Goal: Information Seeking & Learning: Find specific fact

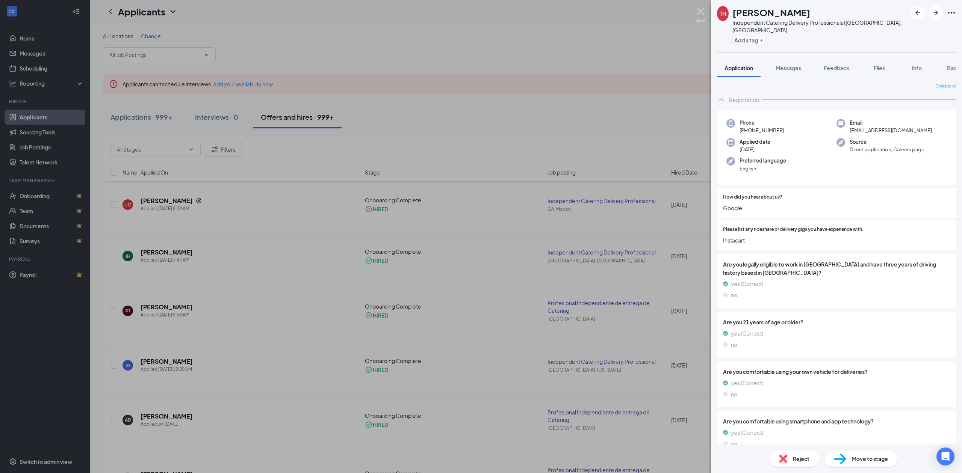
click at [699, 14] on img at bounding box center [700, 15] width 9 height 15
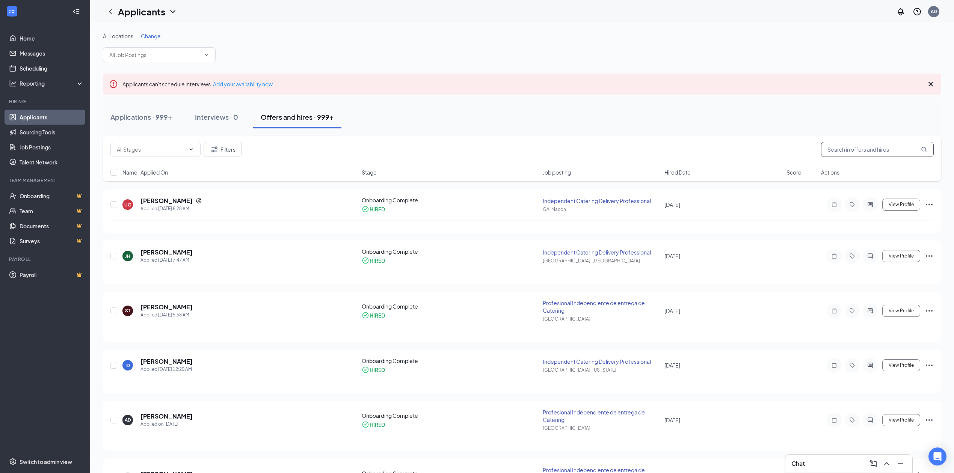
click at [875, 151] on input "text" at bounding box center [877, 149] width 113 height 15
paste input "[EMAIL_ADDRESS][DOMAIN_NAME]"
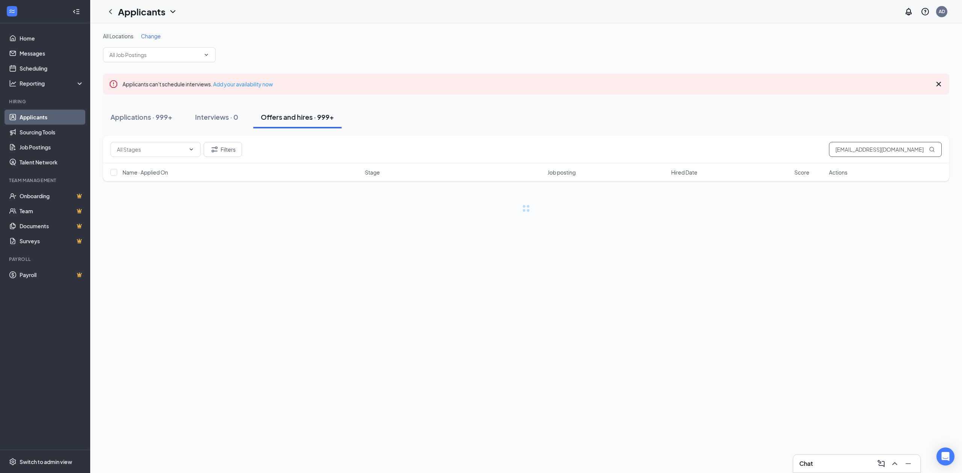
type input "[EMAIL_ADDRESS][DOMAIN_NAME]"
click at [911, 204] on span "View Profile" at bounding box center [909, 204] width 25 height 5
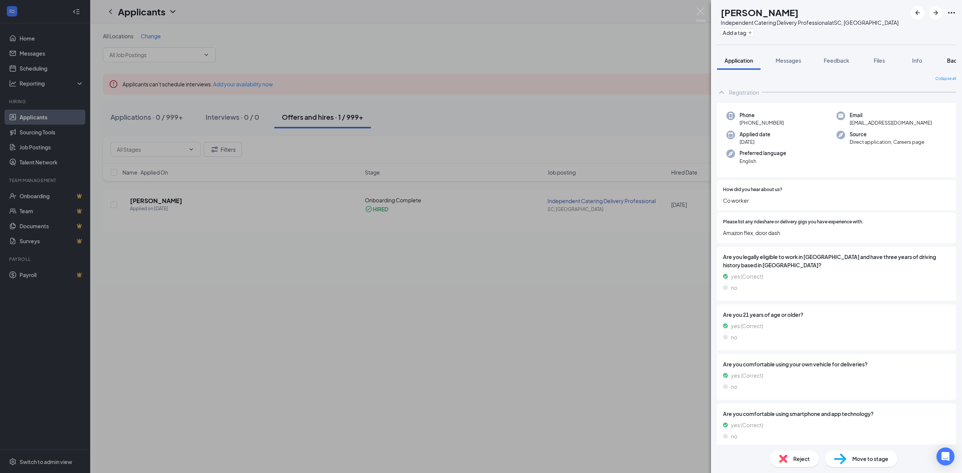
click at [950, 60] on span "Background" at bounding box center [962, 60] width 31 height 7
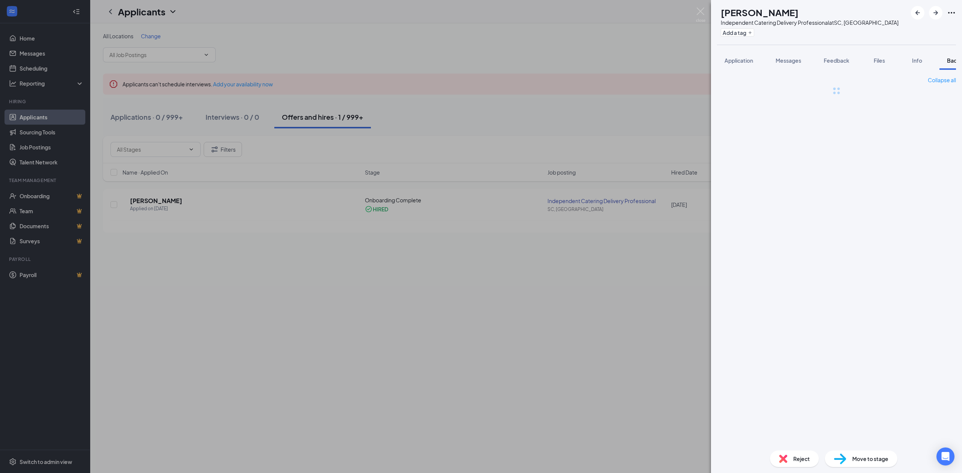
scroll to position [0, 30]
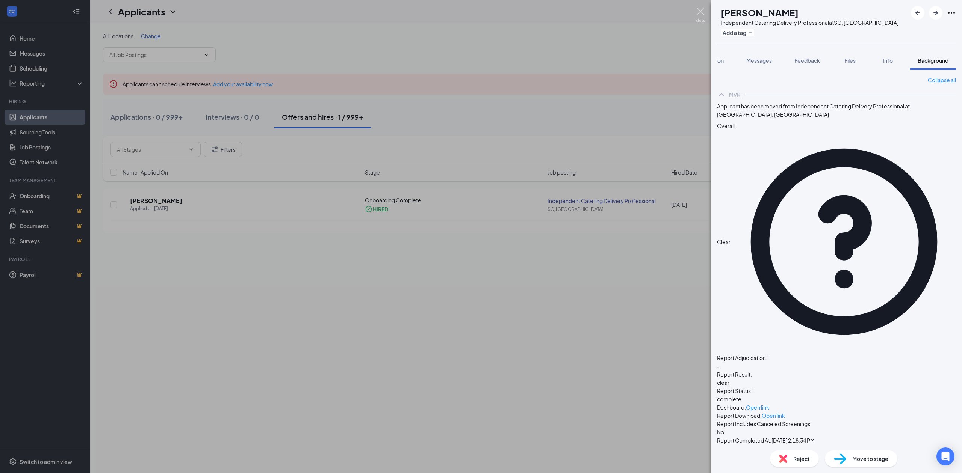
click at [701, 14] on img at bounding box center [700, 15] width 9 height 15
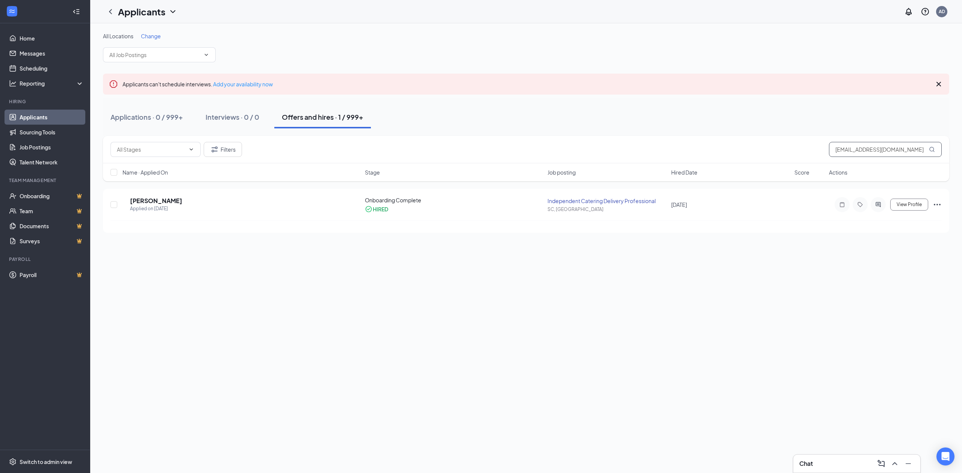
click at [863, 155] on input "[EMAIL_ADDRESS][DOMAIN_NAME]" at bounding box center [885, 149] width 113 height 15
click at [863, 153] on input "[EMAIL_ADDRESS][DOMAIN_NAME]" at bounding box center [885, 149] width 113 height 15
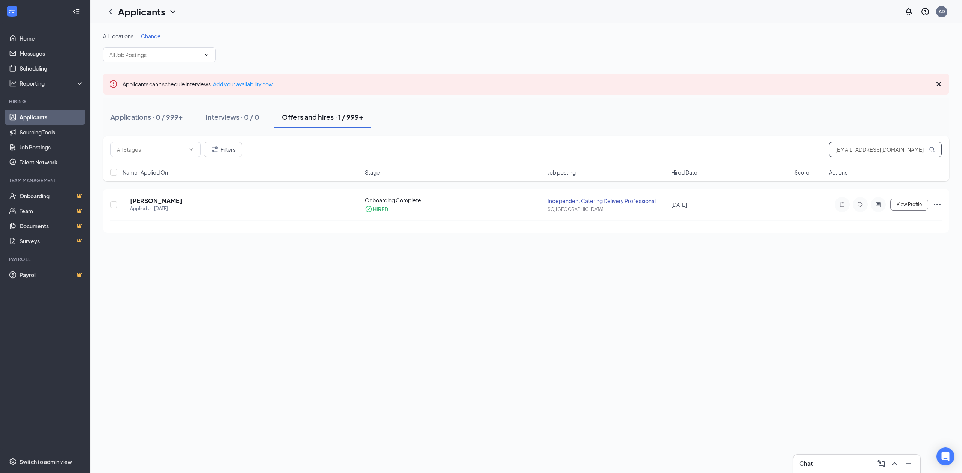
click at [863, 153] on input "[EMAIL_ADDRESS][DOMAIN_NAME]" at bounding box center [885, 149] width 113 height 15
paste input "rafa.ap1507"
type input "[EMAIL_ADDRESS][DOMAIN_NAME]"
drag, startPoint x: 911, startPoint y: 213, endPoint x: 912, endPoint y: 217, distance: 4.4
click at [912, 217] on div "RP [PERSON_NAME] Applied on [DATE] Onboarding Complete HIRED Profesional Indepe…" at bounding box center [525, 212] width 831 height 30
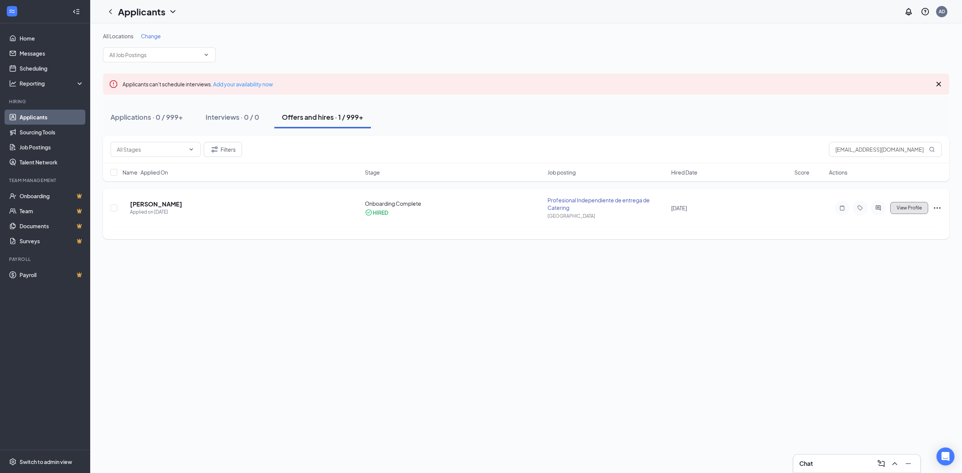
click at [904, 205] on button "View Profile" at bounding box center [909, 208] width 38 height 12
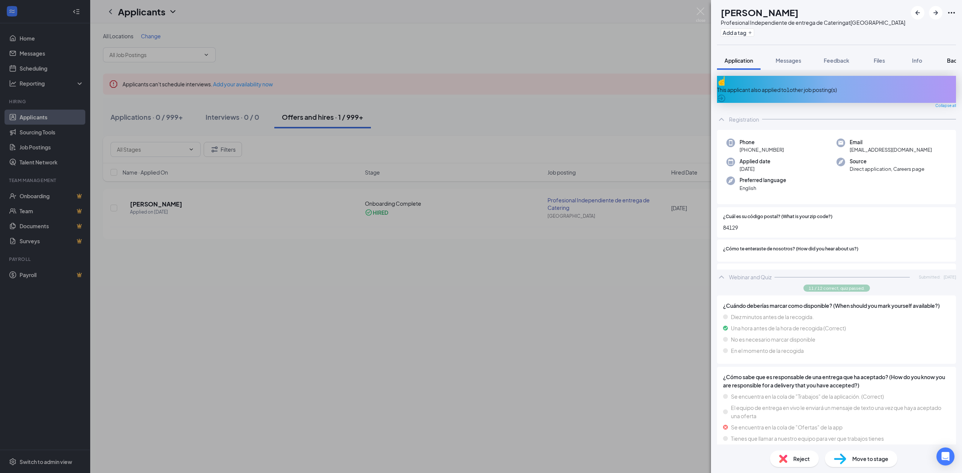
click at [949, 60] on span "Background" at bounding box center [962, 60] width 31 height 7
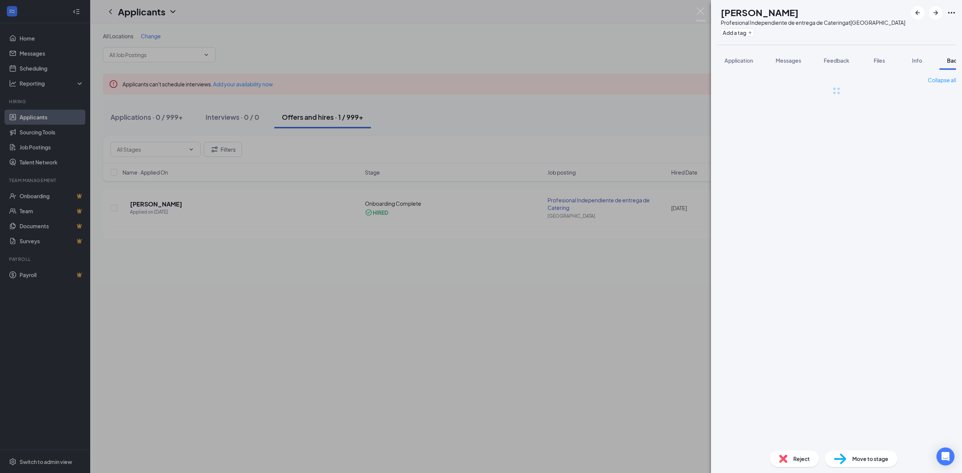
scroll to position [0, 30]
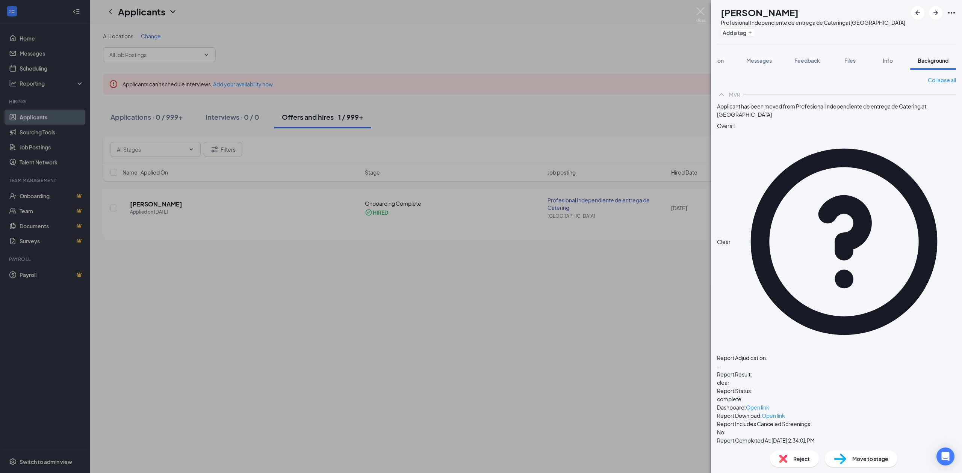
click at [768, 14] on h1 "[PERSON_NAME]" at bounding box center [760, 12] width 78 height 13
copy h1 "[PERSON_NAME]"
click at [701, 9] on img at bounding box center [700, 15] width 9 height 15
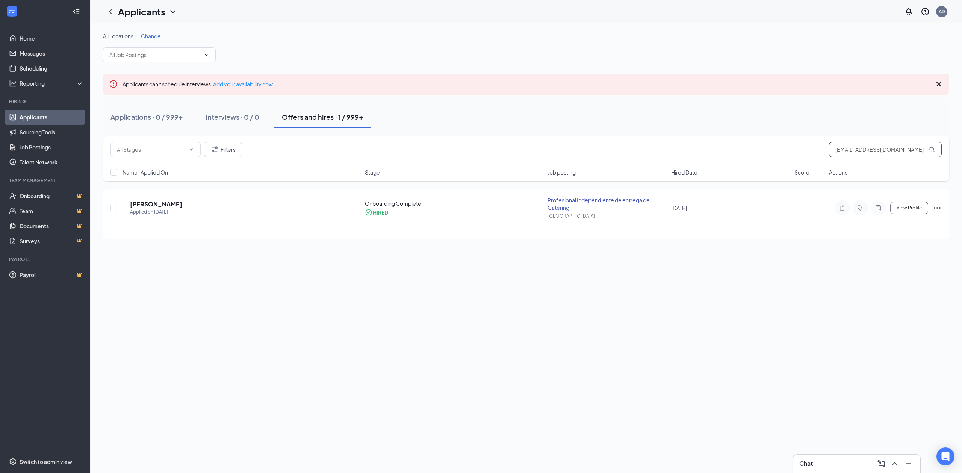
click at [852, 150] on input "[EMAIL_ADDRESS][DOMAIN_NAME]" at bounding box center [885, 149] width 113 height 15
paste input "darfylopez44"
type input "[EMAIL_ADDRESS][DOMAIN_NAME]"
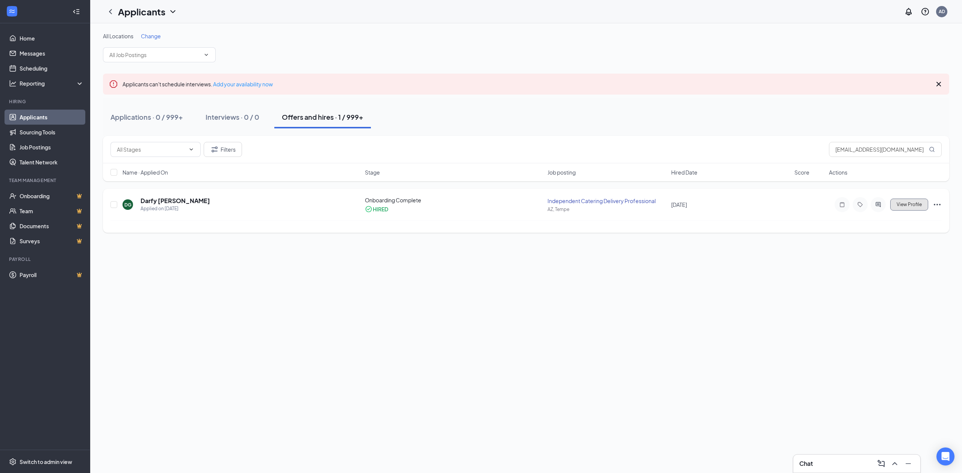
click at [905, 204] on span "View Profile" at bounding box center [909, 204] width 25 height 5
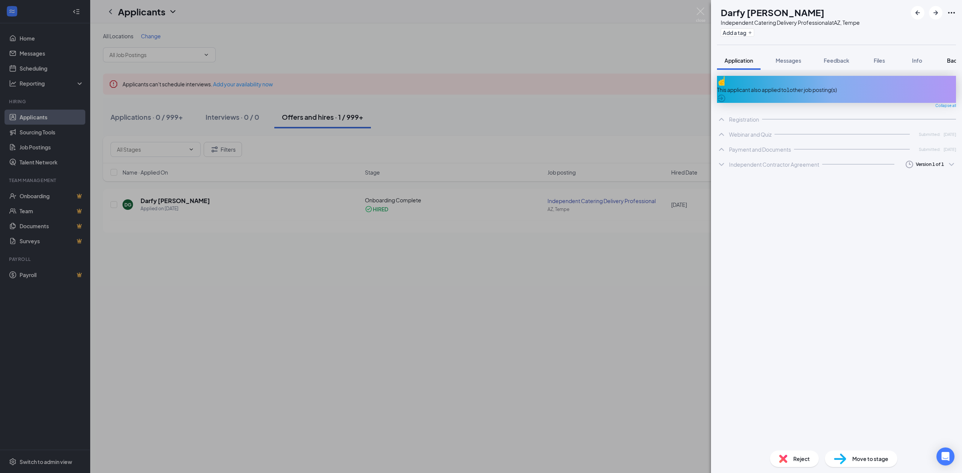
click at [951, 59] on span "Background" at bounding box center [962, 60] width 31 height 7
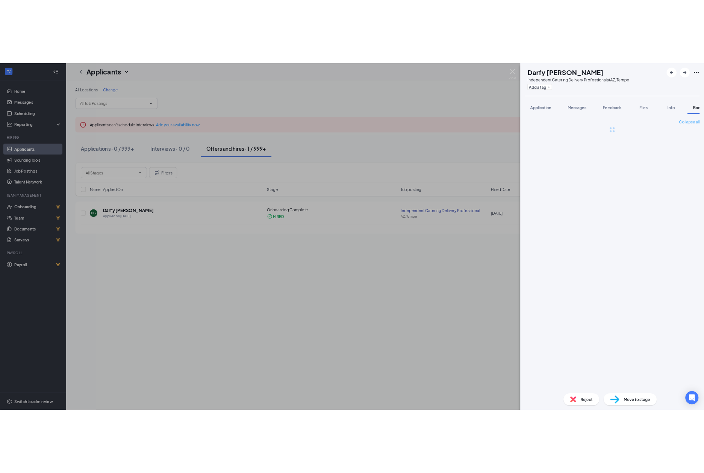
scroll to position [0, 30]
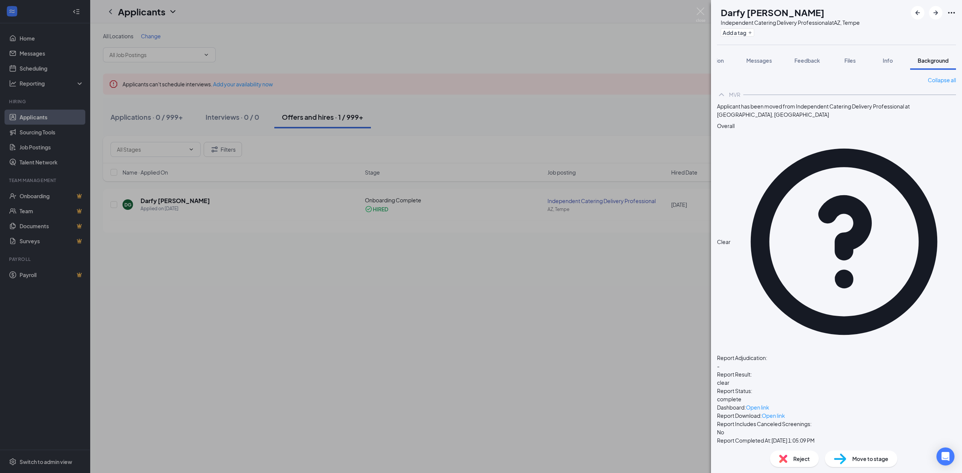
drag, startPoint x: 735, startPoint y: 14, endPoint x: 851, endPoint y: 18, distance: 116.2
click at [851, 18] on div "Darfy [PERSON_NAME]" at bounding box center [790, 12] width 139 height 13
copy h1 "Darfy [PERSON_NAME]"
click at [685, 68] on div "DG Darfy [PERSON_NAME] Independent Catering Delivery Professional at [GEOGRAPHI…" at bounding box center [481, 236] width 962 height 473
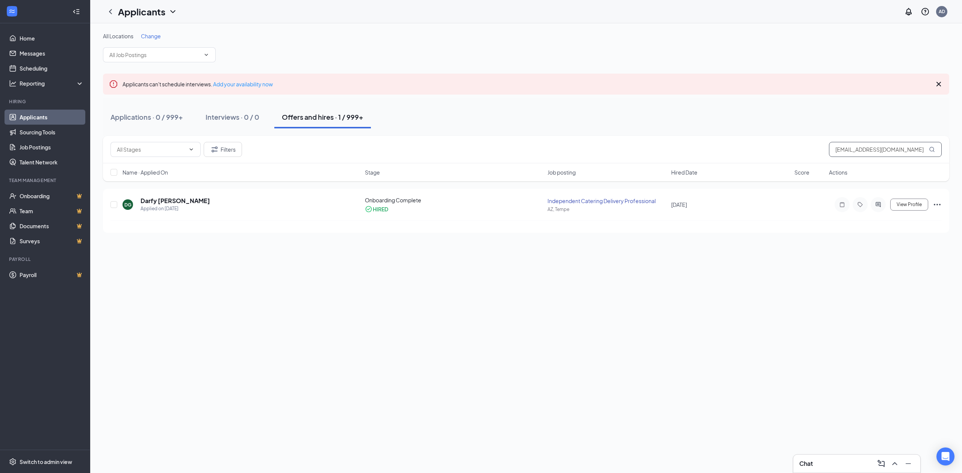
click at [884, 148] on input "[EMAIL_ADDRESS][DOMAIN_NAME]" at bounding box center [885, 149] width 113 height 15
click at [884, 147] on input "[EMAIL_ADDRESS][DOMAIN_NAME]" at bounding box center [885, 149] width 113 height 15
paste input "frankartigasus"
click at [908, 205] on button "View Profile" at bounding box center [909, 208] width 38 height 12
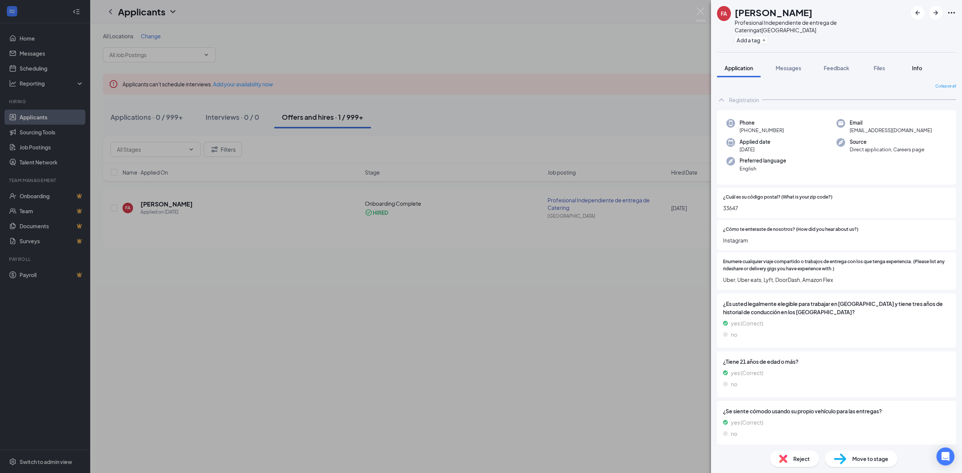
click at [918, 65] on span "Info" at bounding box center [917, 68] width 10 height 7
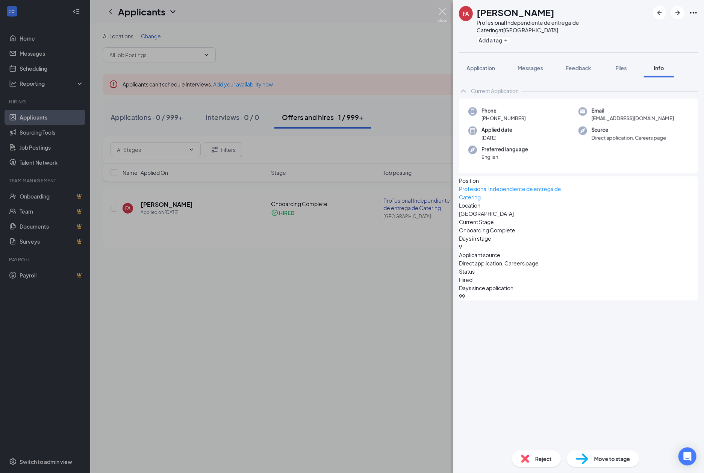
click at [440, 15] on img at bounding box center [442, 15] width 9 height 15
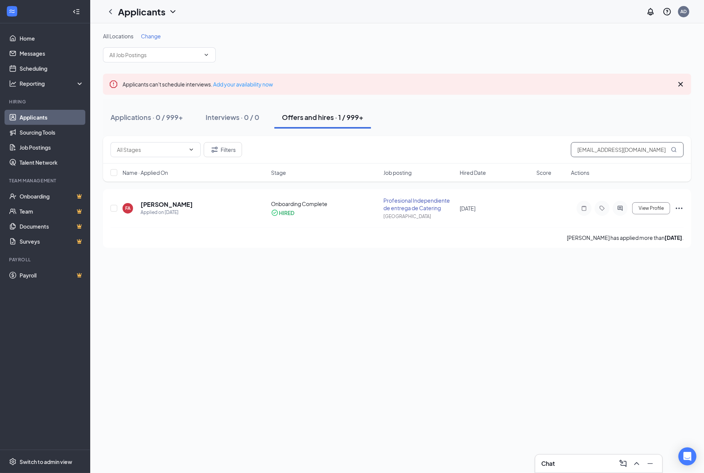
click at [591, 152] on input "[EMAIL_ADDRESS][DOMAIN_NAME]" at bounding box center [627, 149] width 113 height 15
paste input "prashenjith98"
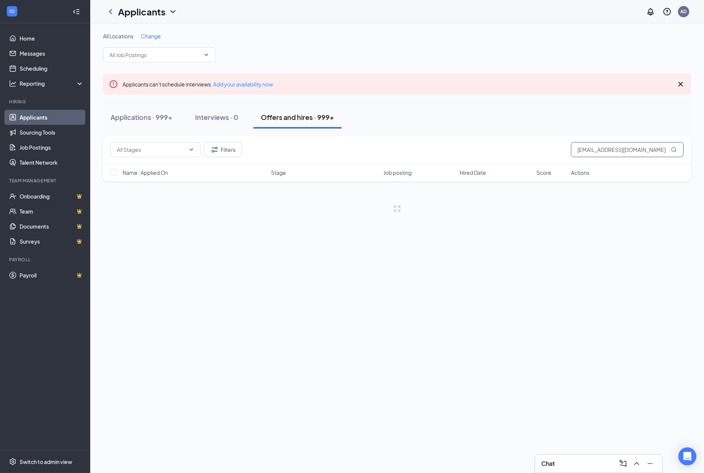
type input "[EMAIL_ADDRESS][DOMAIN_NAME]"
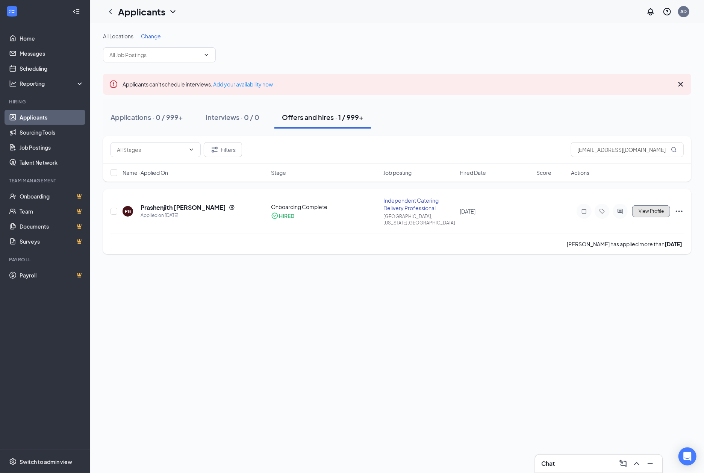
click at [658, 211] on span "View Profile" at bounding box center [650, 211] width 25 height 5
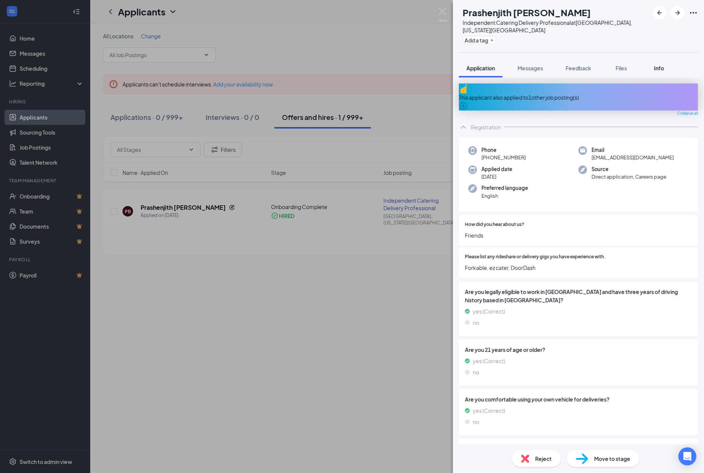
click at [664, 65] on button "Info" at bounding box center [659, 68] width 30 height 19
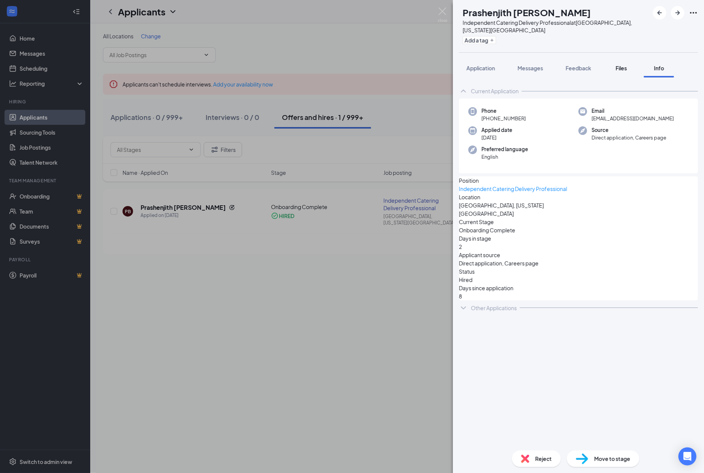
click at [624, 65] on button "Files" at bounding box center [621, 68] width 30 height 19
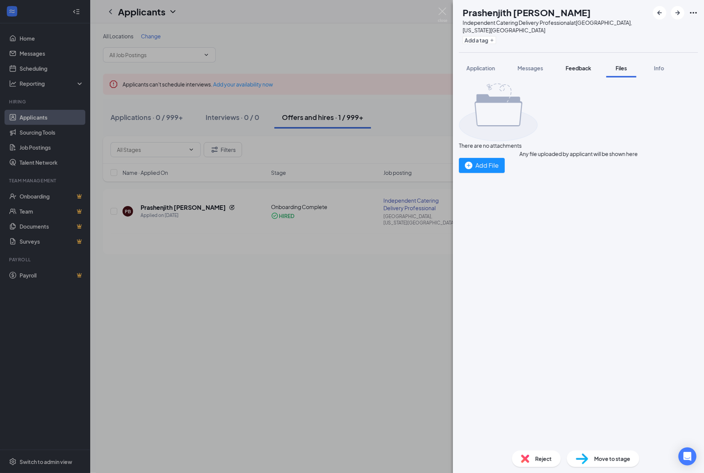
click at [582, 65] on span "Feedback" at bounding box center [578, 68] width 26 height 7
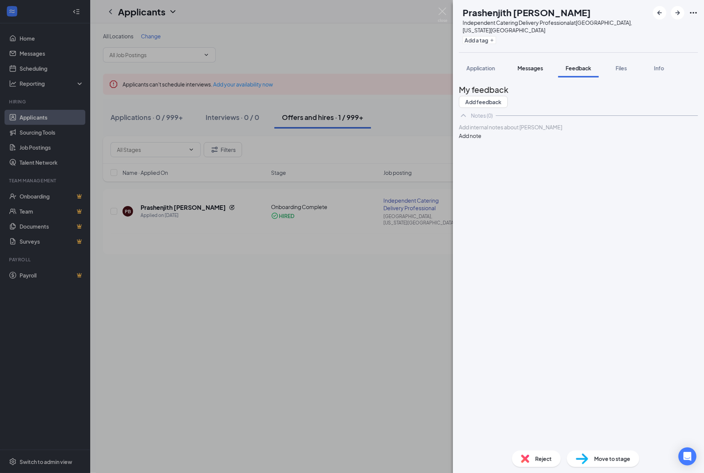
click at [533, 64] on div "Messages" at bounding box center [530, 68] width 26 height 8
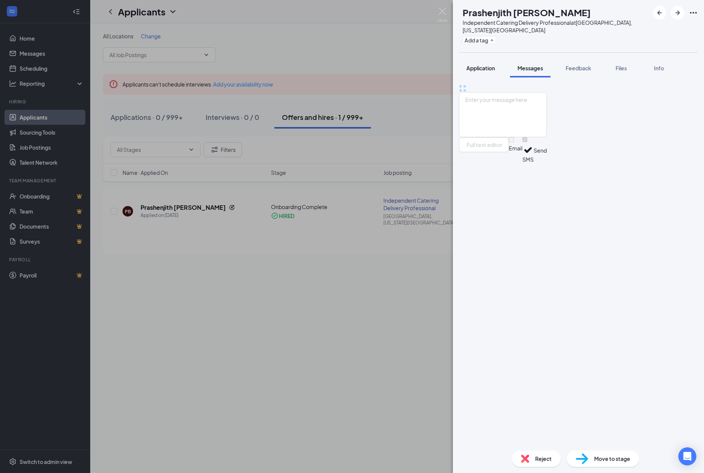
click at [486, 68] on button "Application" at bounding box center [481, 68] width 44 height 19
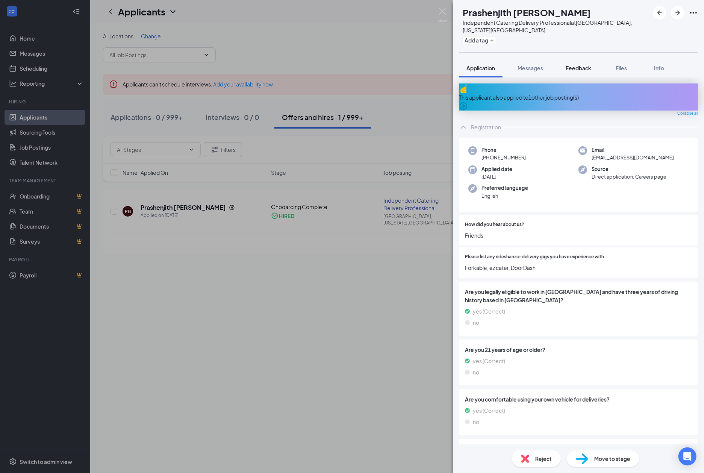
click at [573, 65] on span "Feedback" at bounding box center [578, 68] width 26 height 7
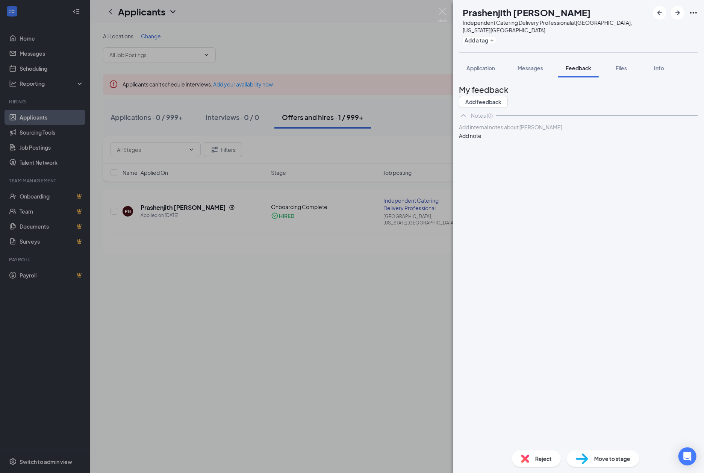
click at [502, 131] on div at bounding box center [578, 127] width 238 height 8
paste div
click at [481, 140] on button "Add note" at bounding box center [470, 136] width 23 height 8
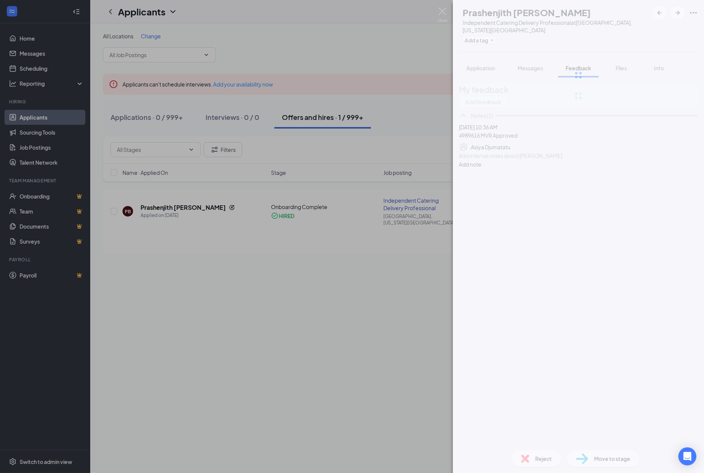
drag, startPoint x: 358, startPoint y: 29, endPoint x: 584, endPoint y: 71, distance: 229.2
click at [362, 29] on div "PB Prashenjith [PERSON_NAME] Independent Catering Delivery Professional at [GEO…" at bounding box center [352, 236] width 704 height 473
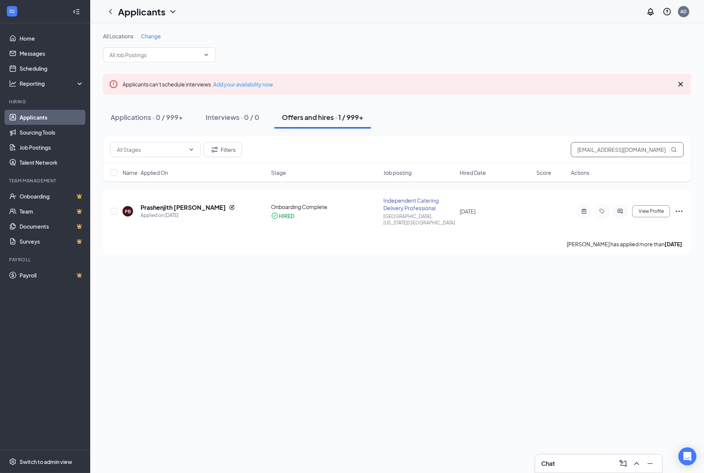
click at [608, 148] on input "[EMAIL_ADDRESS][DOMAIN_NAME]" at bounding box center [627, 149] width 113 height 15
click at [608, 147] on input "[EMAIL_ADDRESS][DOMAIN_NAME]" at bounding box center [627, 149] width 113 height 15
paste input "dacs3261"
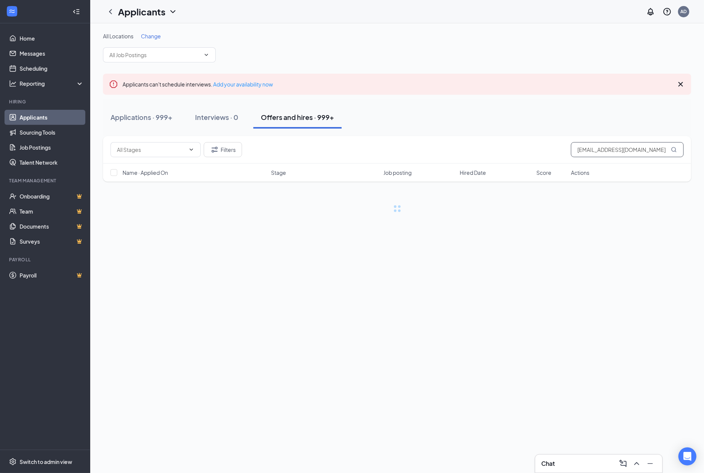
type input "[EMAIL_ADDRESS][DOMAIN_NAME]"
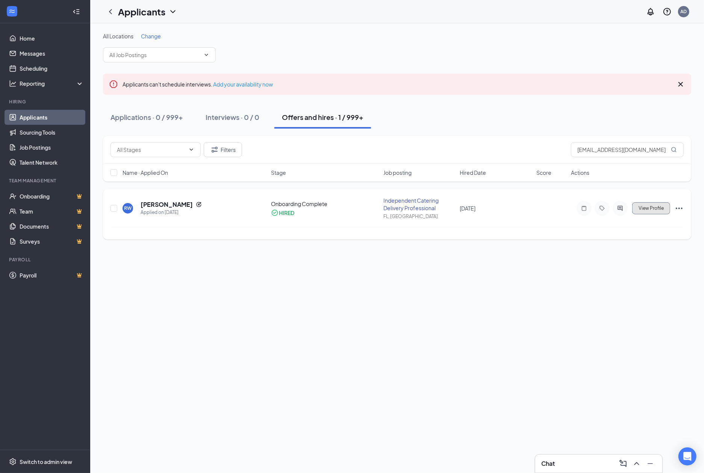
click at [656, 210] on span "View Profile" at bounding box center [650, 208] width 25 height 5
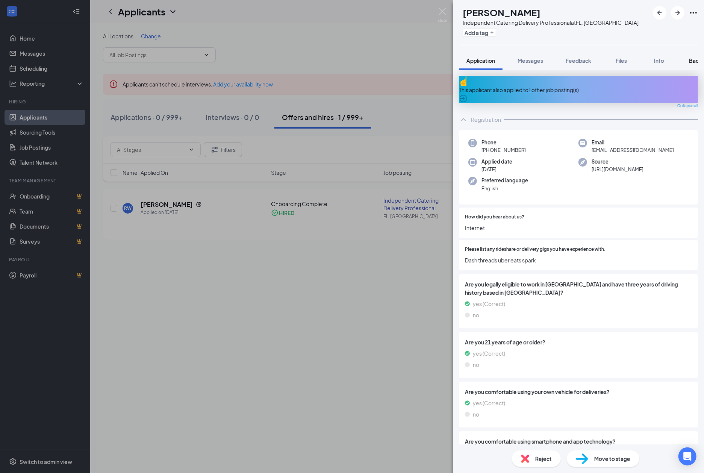
click at [689, 62] on button "Background" at bounding box center [704, 60] width 46 height 19
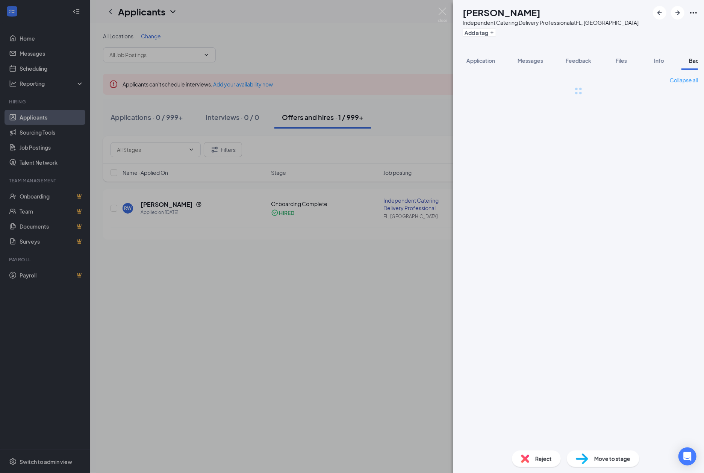
scroll to position [0, 30]
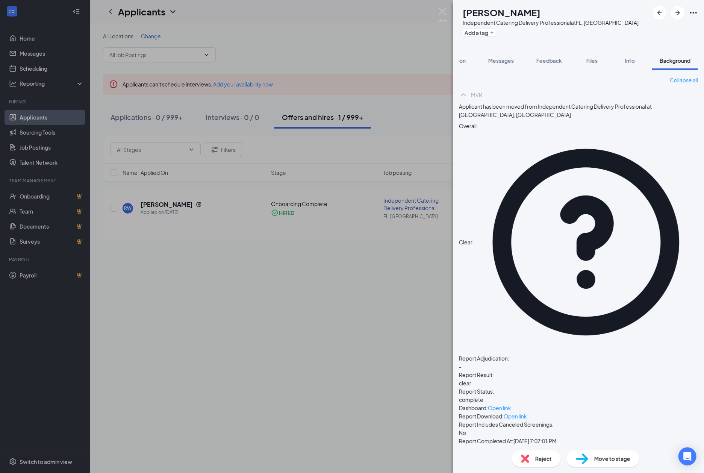
click at [529, 12] on h1 "[PERSON_NAME]" at bounding box center [502, 12] width 78 height 13
copy h1 "[PERSON_NAME]"
click at [441, 12] on img at bounding box center [442, 15] width 9 height 15
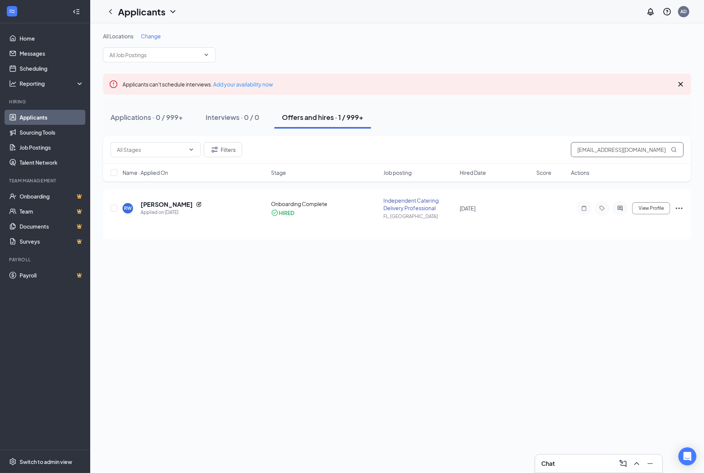
click at [623, 153] on input "[EMAIL_ADDRESS][DOMAIN_NAME]" at bounding box center [627, 149] width 113 height 15
click at [622, 152] on input "[EMAIL_ADDRESS][DOMAIN_NAME]" at bounding box center [627, 149] width 113 height 15
paste input "mkeiper200"
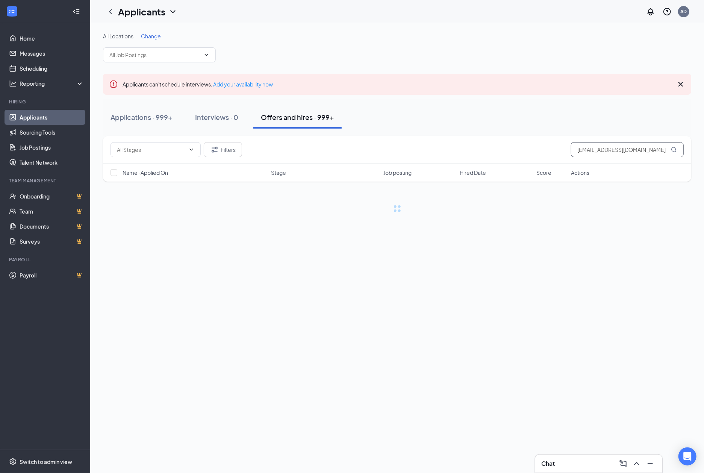
type input "[EMAIL_ADDRESS][DOMAIN_NAME]"
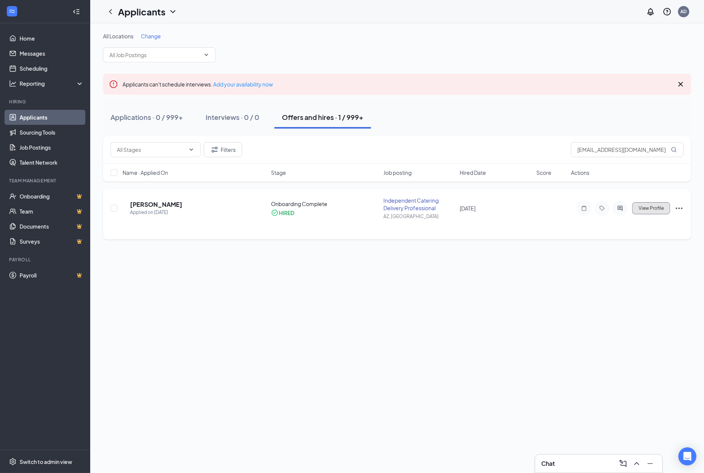
click at [656, 207] on span "View Profile" at bounding box center [650, 208] width 25 height 5
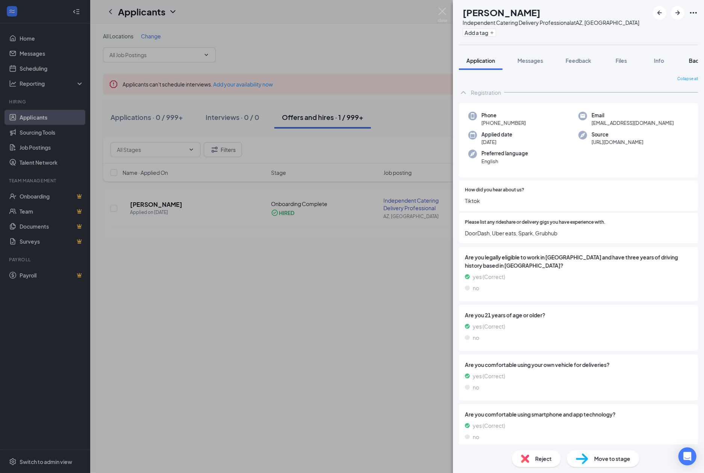
click at [687, 62] on button "Background" at bounding box center [704, 60] width 46 height 19
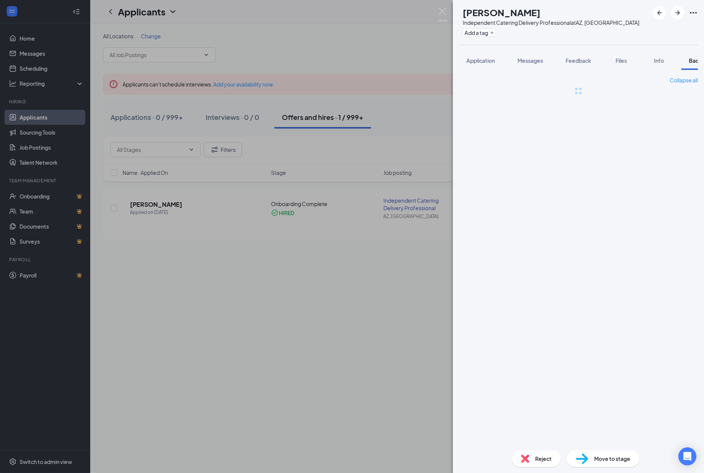
scroll to position [0, 30]
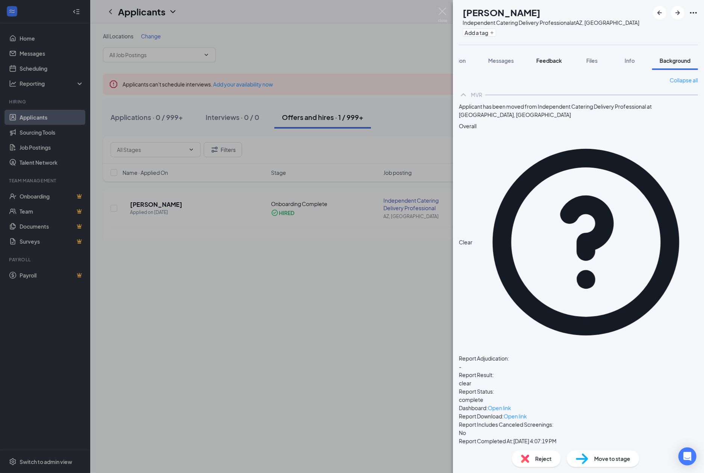
click at [543, 63] on span "Feedback" at bounding box center [549, 60] width 26 height 7
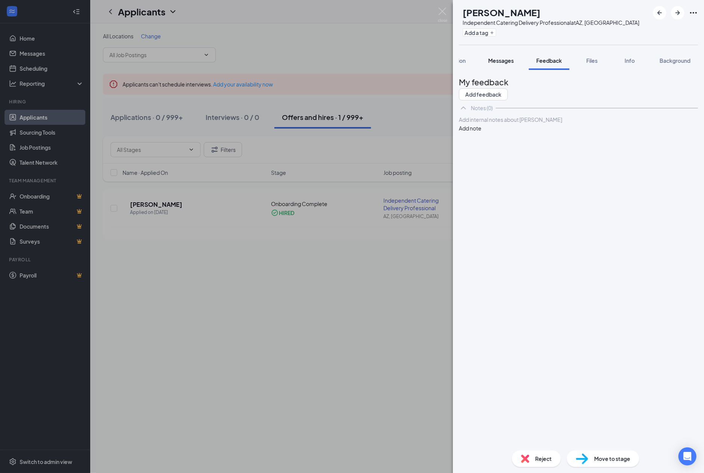
click at [498, 63] on span "Messages" at bounding box center [501, 60] width 26 height 7
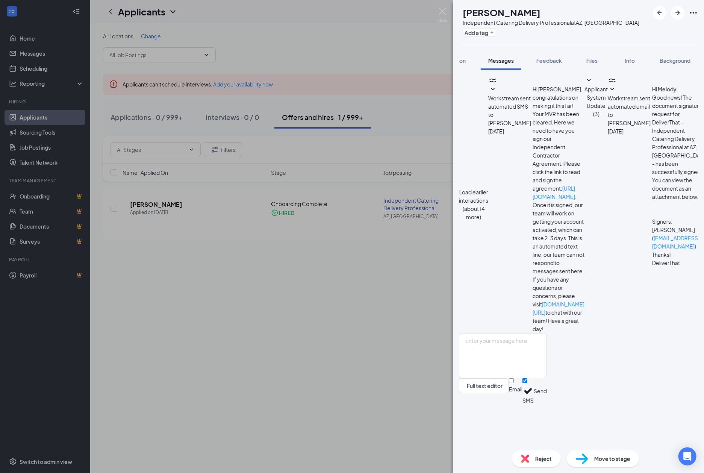
click at [608, 94] on icon "SmallChevronDown" at bounding box center [612, 89] width 9 height 9
click at [497, 94] on icon "SmallChevronDown" at bounding box center [492, 89] width 9 height 9
click at [707, 94] on icon "SmallChevronDown" at bounding box center [711, 89] width 9 height 9
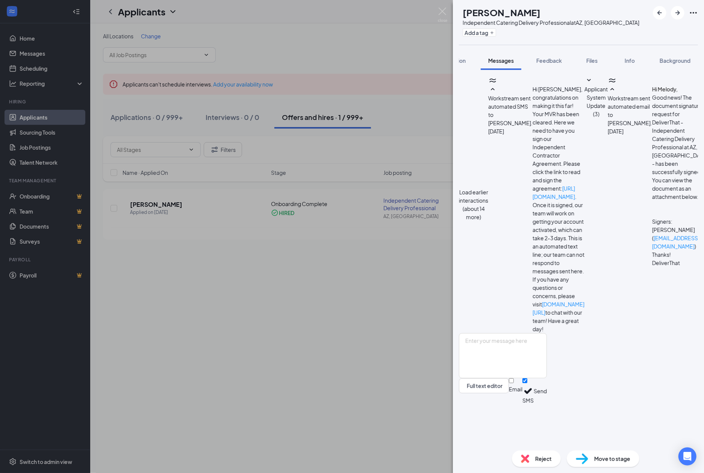
click at [395, 38] on div "MK [PERSON_NAME] Independent Catering Delivery Professional at [GEOGRAPHIC_DATA…" at bounding box center [352, 236] width 704 height 473
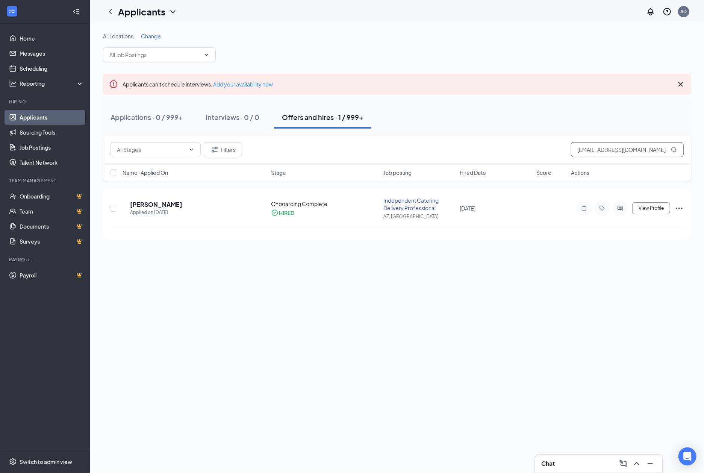
click at [605, 151] on input "[EMAIL_ADDRESS][DOMAIN_NAME]" at bounding box center [627, 149] width 113 height 15
drag, startPoint x: 605, startPoint y: 151, endPoint x: 600, endPoint y: 149, distance: 5.2
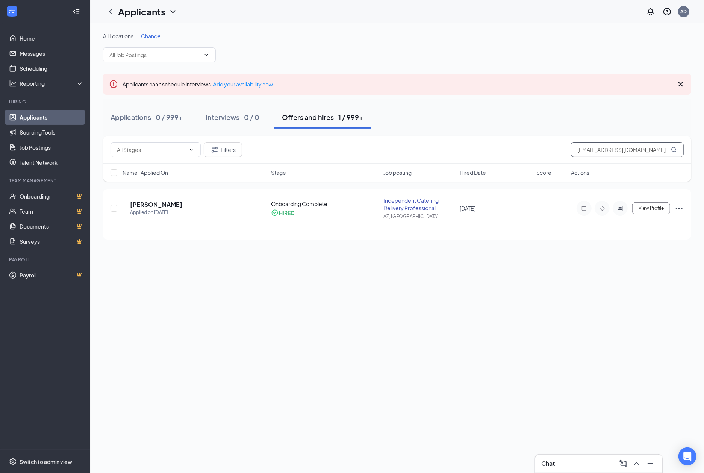
paste input "parmajohnn"
type input "[EMAIL_ADDRESS][DOMAIN_NAME]"
click at [642, 206] on span "View Profile" at bounding box center [650, 208] width 25 height 5
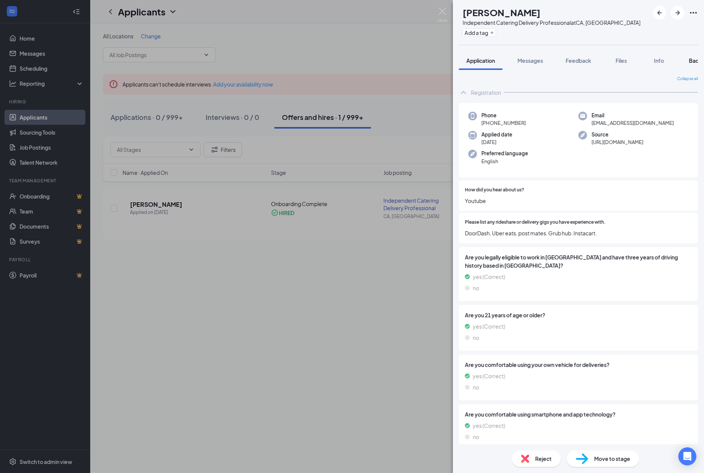
click at [685, 61] on button "Background" at bounding box center [704, 60] width 46 height 19
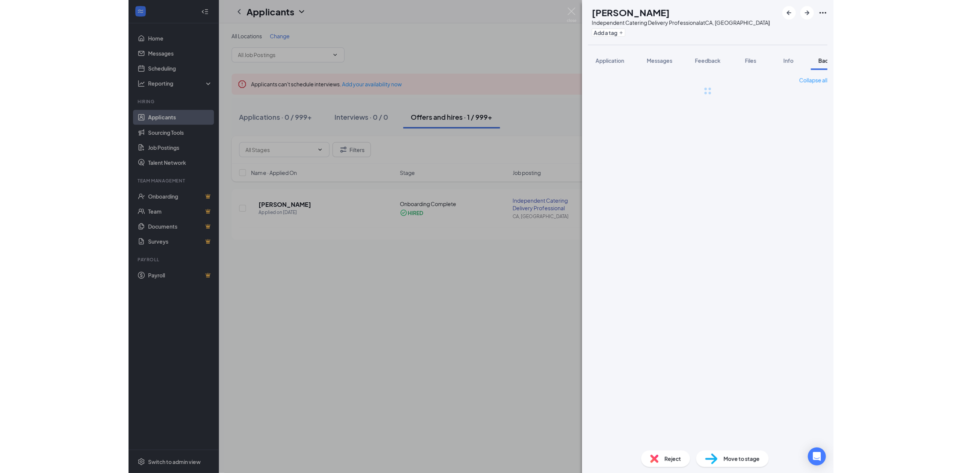
scroll to position [0, 30]
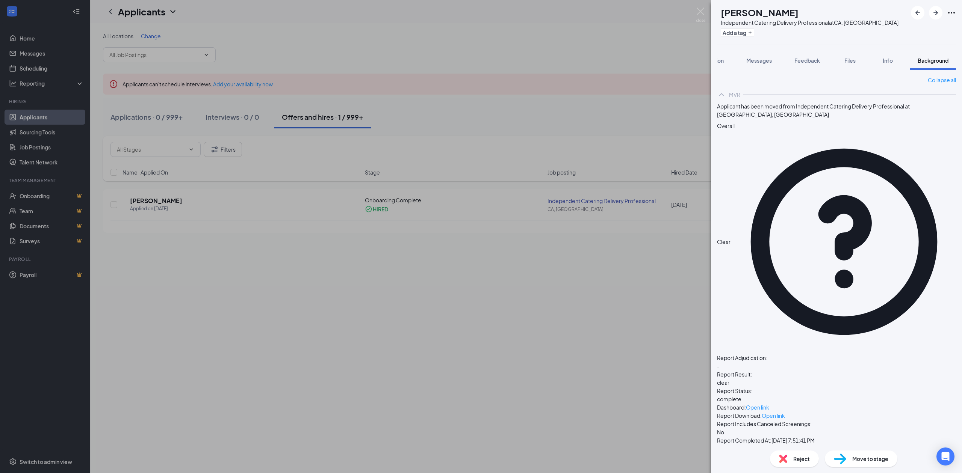
click at [638, 123] on div "[PERSON_NAME] [PERSON_NAME] Independent Catering Delivery Professional at [GEOG…" at bounding box center [481, 236] width 962 height 473
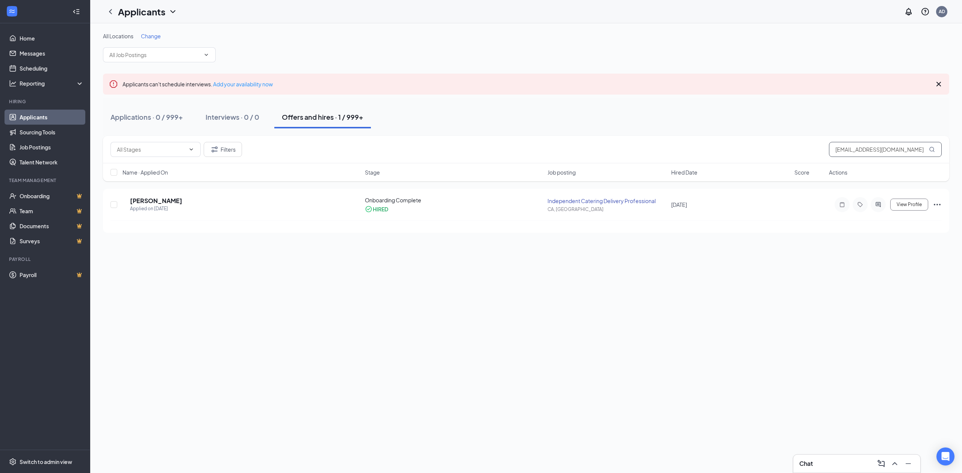
click at [889, 149] on input "[EMAIL_ADDRESS][DOMAIN_NAME]" at bounding box center [885, 149] width 113 height 15
drag, startPoint x: 889, startPoint y: 149, endPoint x: 886, endPoint y: 145, distance: 4.9
paste input "merlinmorales3041"
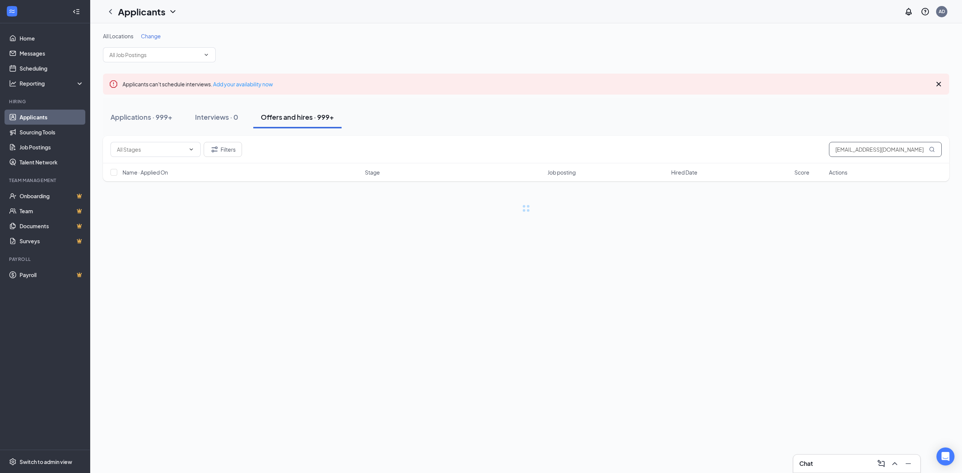
type input "[EMAIL_ADDRESS][DOMAIN_NAME]"
click at [923, 148] on input "[EMAIL_ADDRESS][DOMAIN_NAME]" at bounding box center [885, 149] width 113 height 15
click at [920, 204] on span "View Profile" at bounding box center [909, 204] width 25 height 5
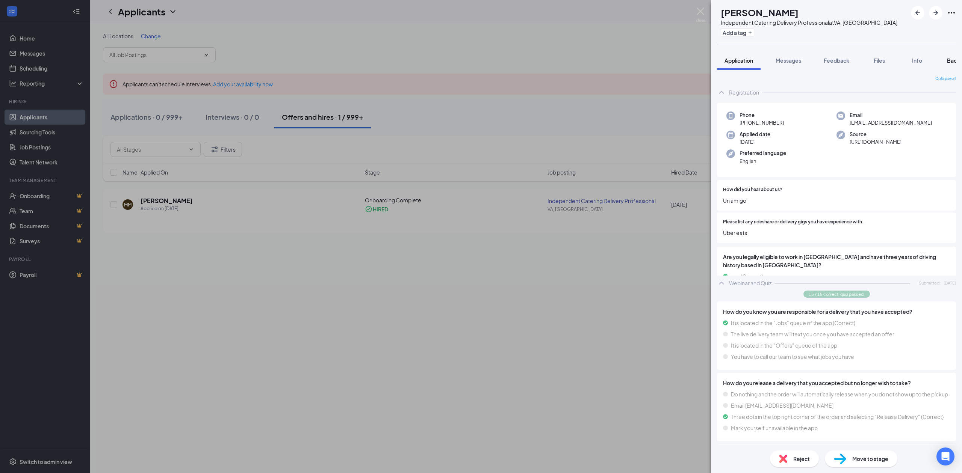
click at [952, 62] on span "Background" at bounding box center [962, 60] width 31 height 7
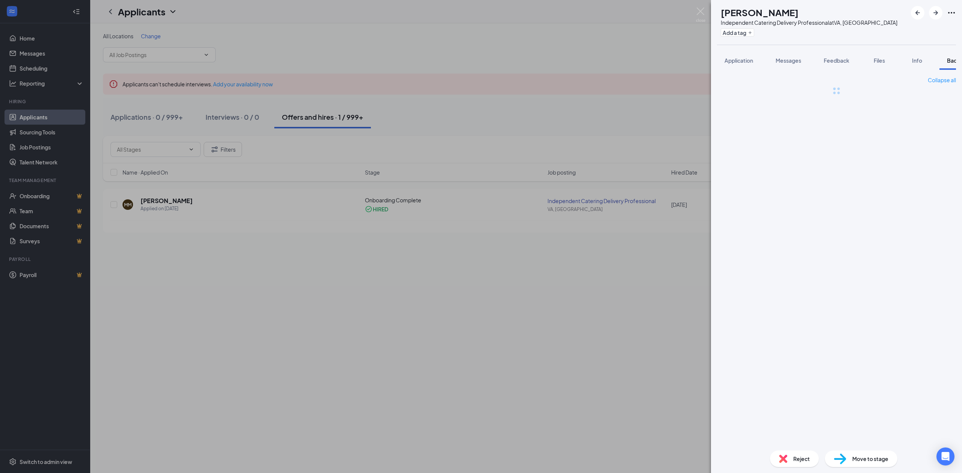
scroll to position [0, 30]
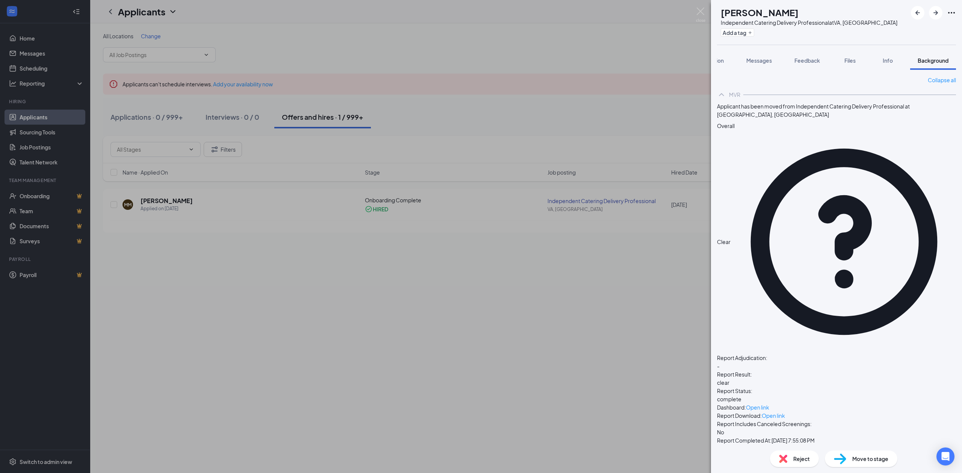
click at [749, 10] on h1 "[PERSON_NAME]" at bounding box center [760, 12] width 78 height 13
copy h1 "[PERSON_NAME]"
click at [599, 59] on div "MM [PERSON_NAME] Independent Catering Delivery Professional at [GEOGRAPHIC_DATA…" at bounding box center [481, 236] width 962 height 473
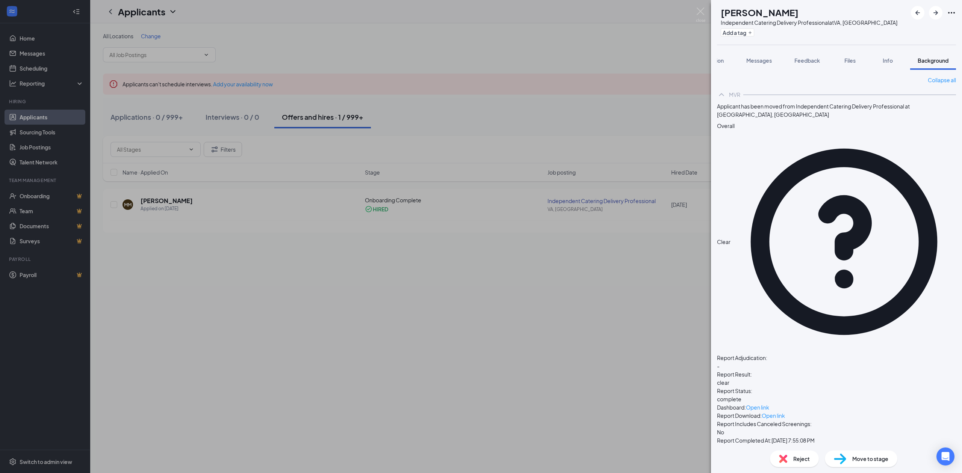
click at [703, 5] on div "MM [PERSON_NAME] Independent Catering Delivery Professional at [GEOGRAPHIC_DATA…" at bounding box center [481, 236] width 962 height 473
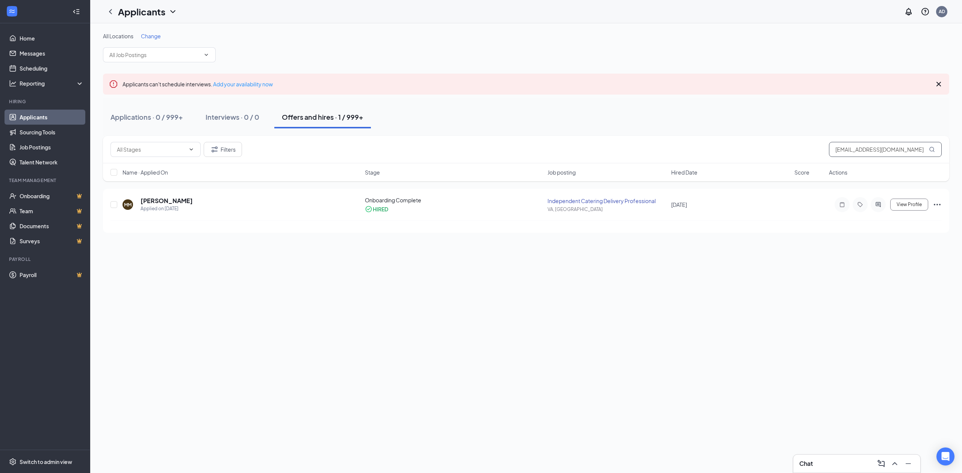
click at [904, 146] on input "[EMAIL_ADDRESS][DOMAIN_NAME]" at bounding box center [885, 149] width 113 height 15
paste input "erikapaezt@hot"
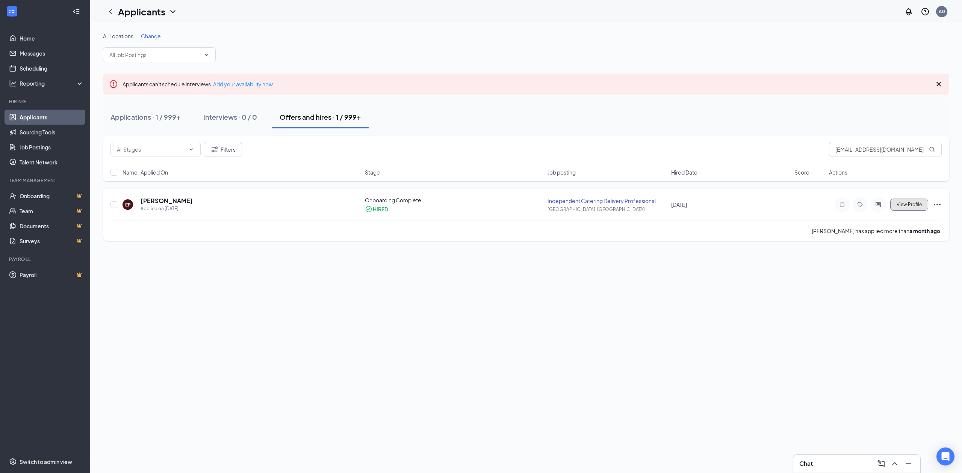
click at [903, 205] on span "View Profile" at bounding box center [909, 204] width 25 height 5
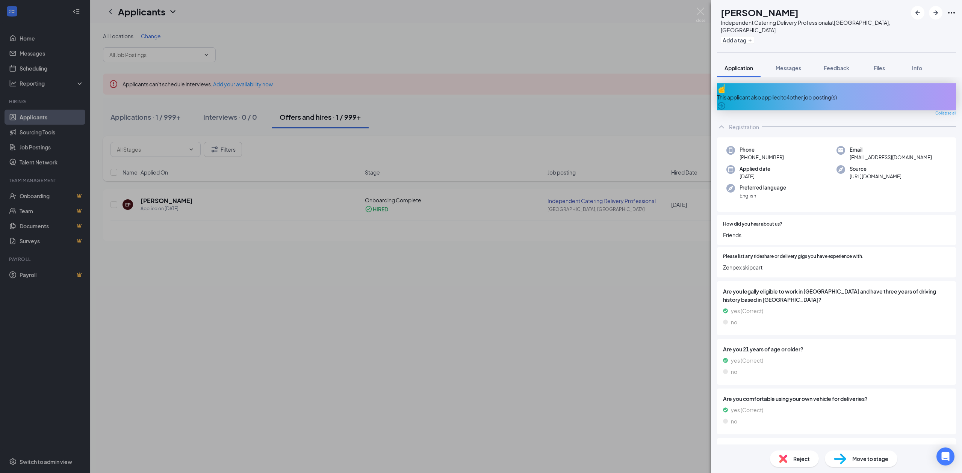
click at [643, 89] on div "EP [PERSON_NAME] Independent Catering Delivery Professional at [GEOGRAPHIC_DATA…" at bounding box center [481, 236] width 962 height 473
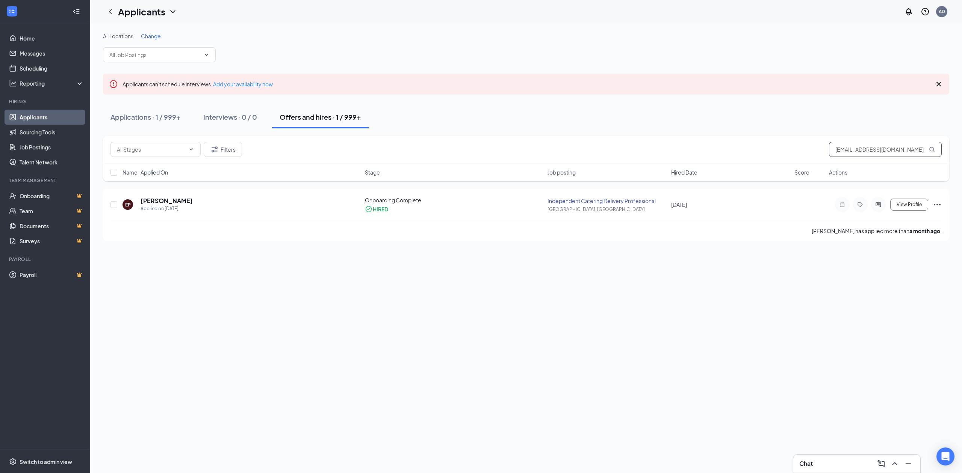
click at [873, 153] on input "[EMAIL_ADDRESS][DOMAIN_NAME]" at bounding box center [885, 149] width 113 height 15
paste input "[PERSON_NAME].[PERSON_NAME]"
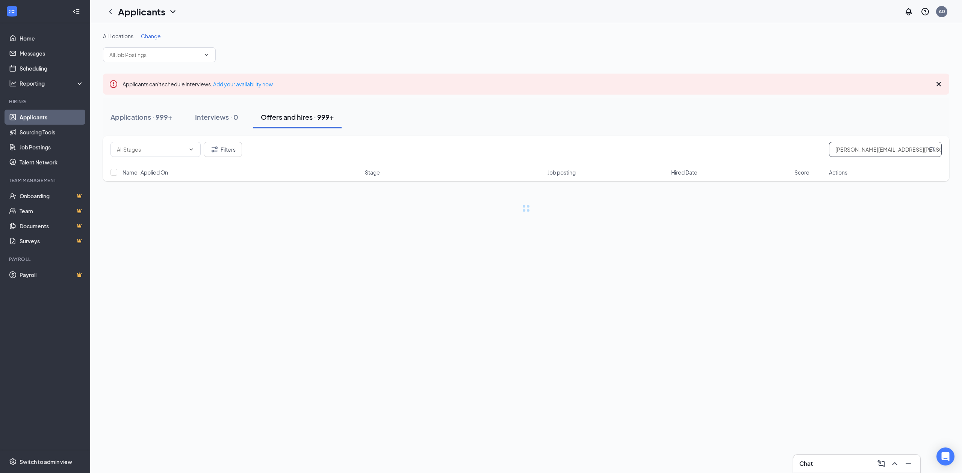
type input "[PERSON_NAME][EMAIL_ADDRESS][PERSON_NAME][DOMAIN_NAME]"
